Goal: Find specific fact: Find specific fact

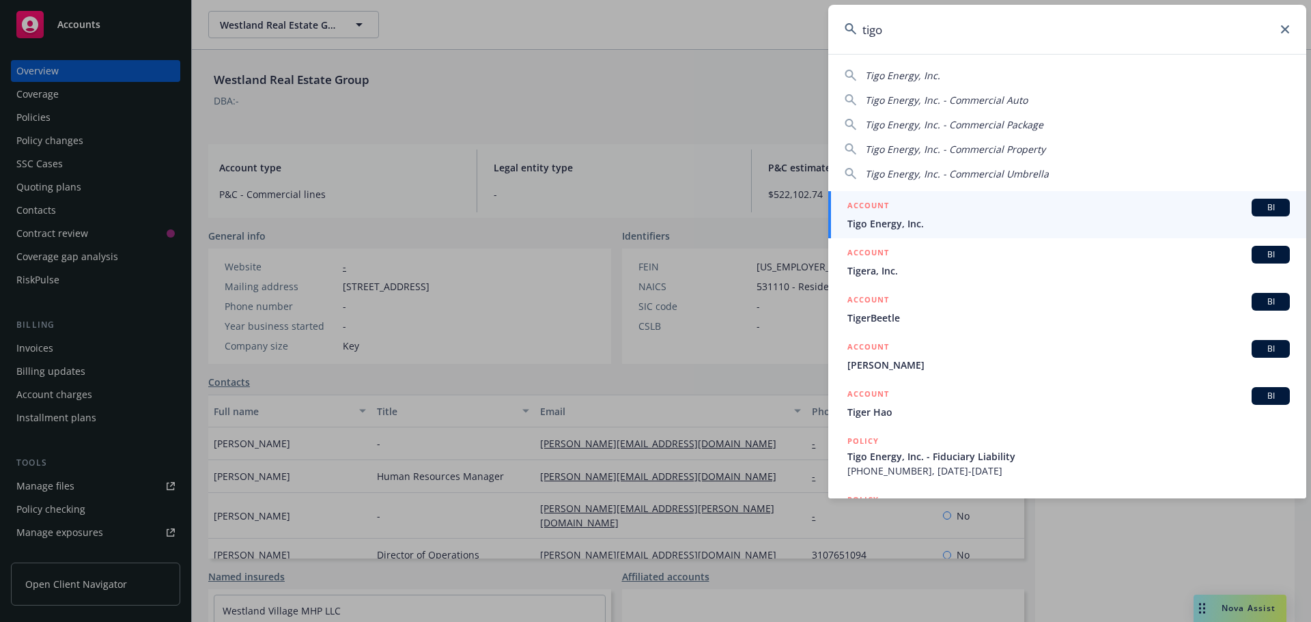
type input "tigo"
click at [953, 216] on div "ACCOUNT BI" at bounding box center [1068, 208] width 442 height 18
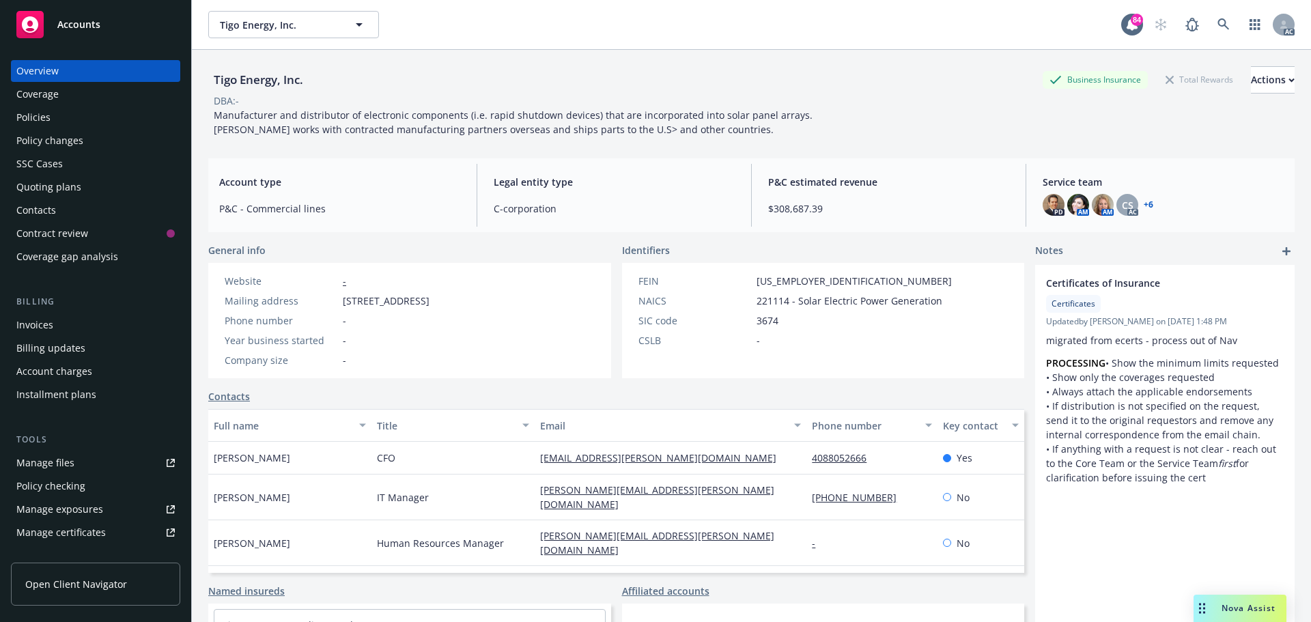
click at [62, 116] on div "Policies" at bounding box center [95, 118] width 158 height 22
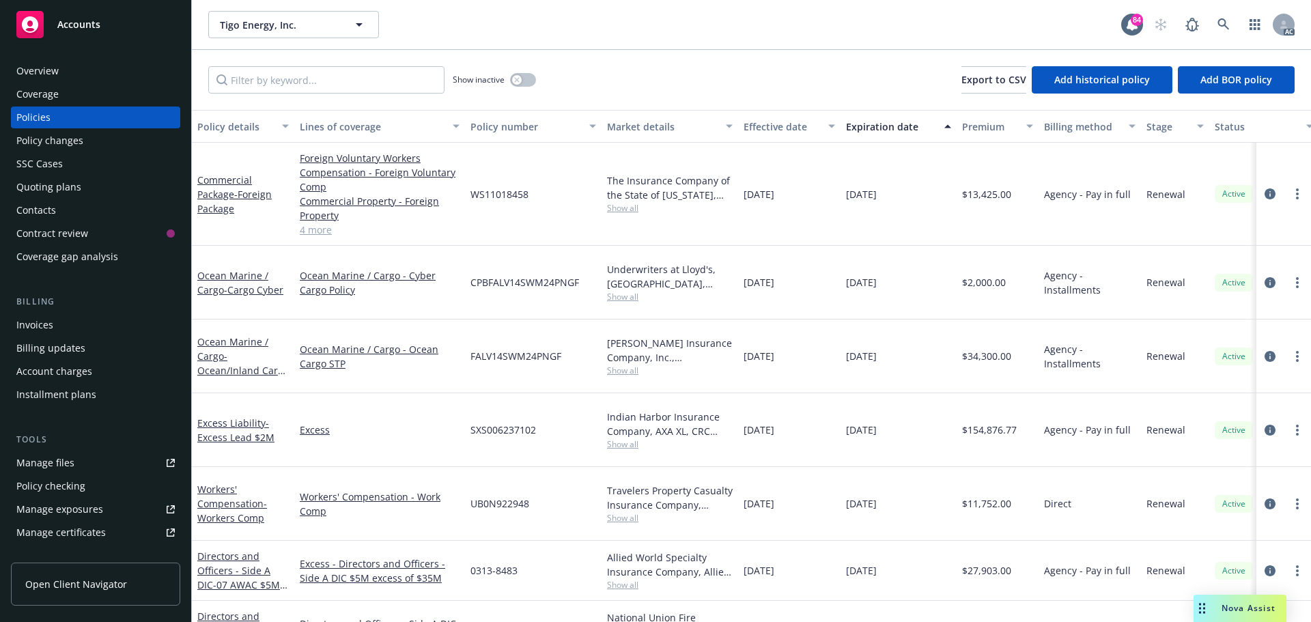
scroll to position [341, 0]
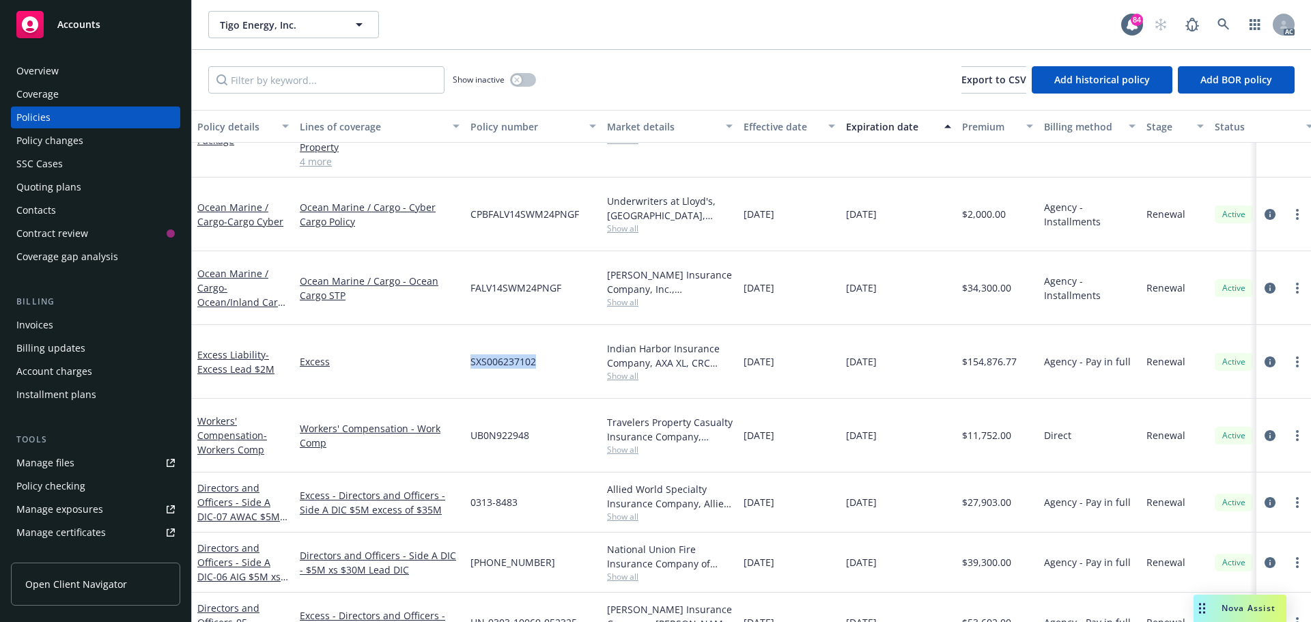
drag, startPoint x: 541, startPoint y: 327, endPoint x: 482, endPoint y: 326, distance: 59.4
click at [461, 328] on div "Excess Liability - Excess Lead $2M Excess SXS006237102 Indian Harbor Insurance …" at bounding box center [851, 362] width 1318 height 74
copy div "SXS006237102"
click at [630, 370] on span "Show all" at bounding box center [670, 376] width 126 height 12
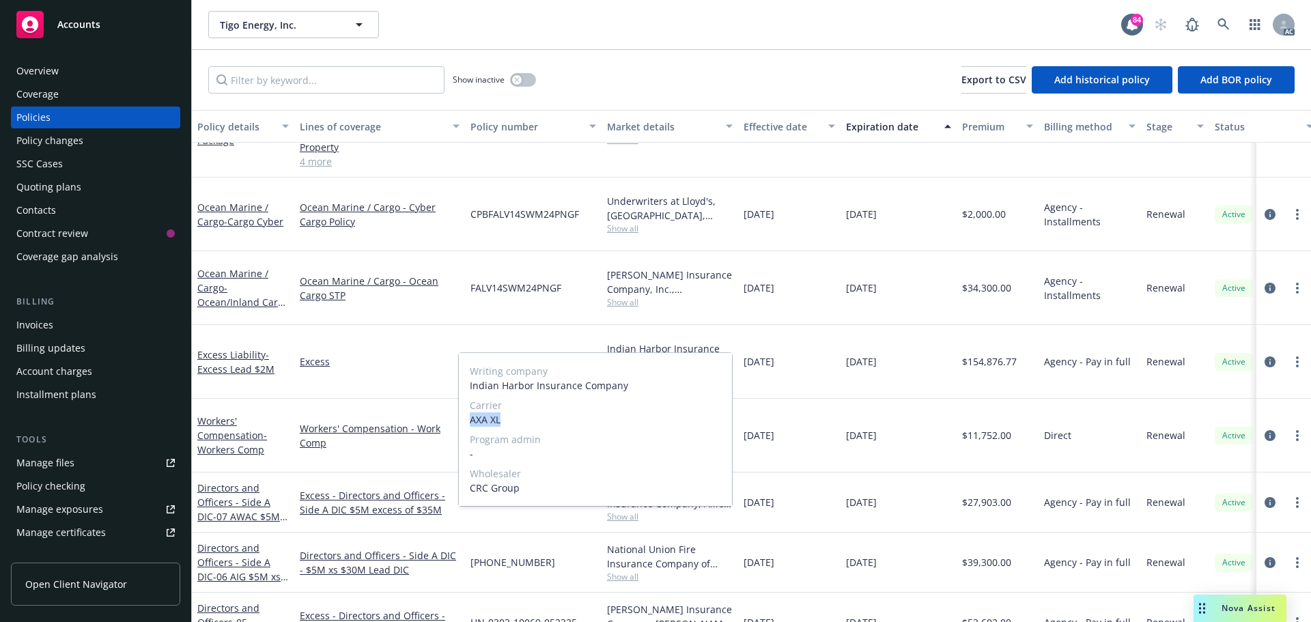
drag, startPoint x: 507, startPoint y: 417, endPoint x: 470, endPoint y: 422, distance: 37.2
click at [470, 422] on span "AXA XL" at bounding box center [595, 419] width 251 height 14
copy span "AXA XL"
